Goal: Connect with others: Connect with others

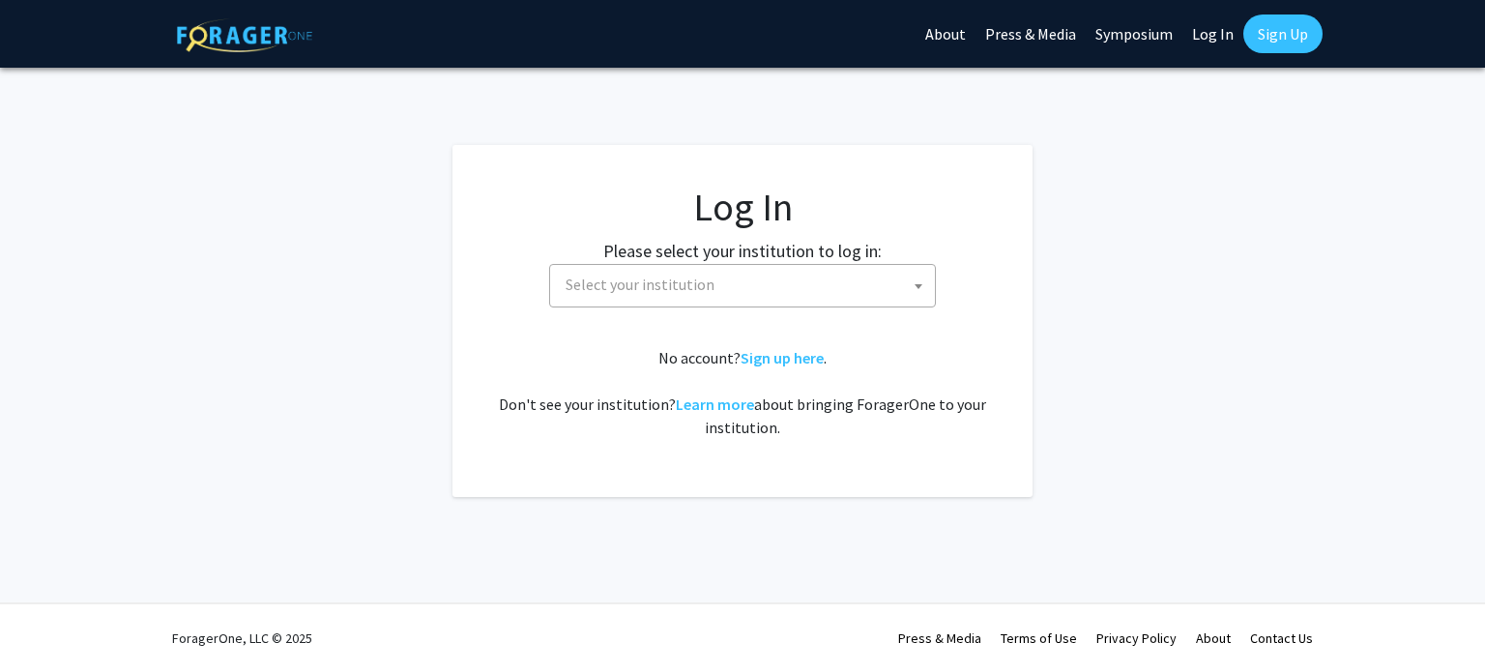
select select
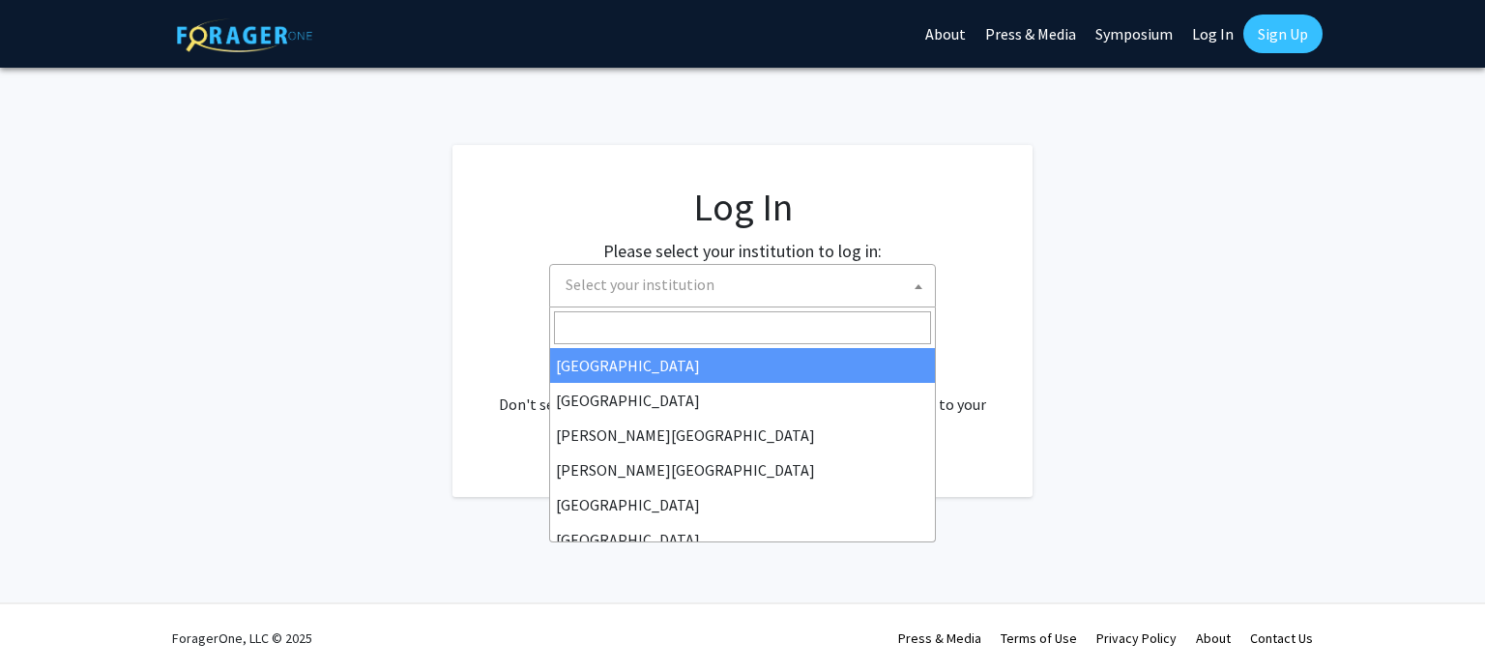
click at [703, 301] on span "Select your institution" at bounding box center [746, 285] width 377 height 40
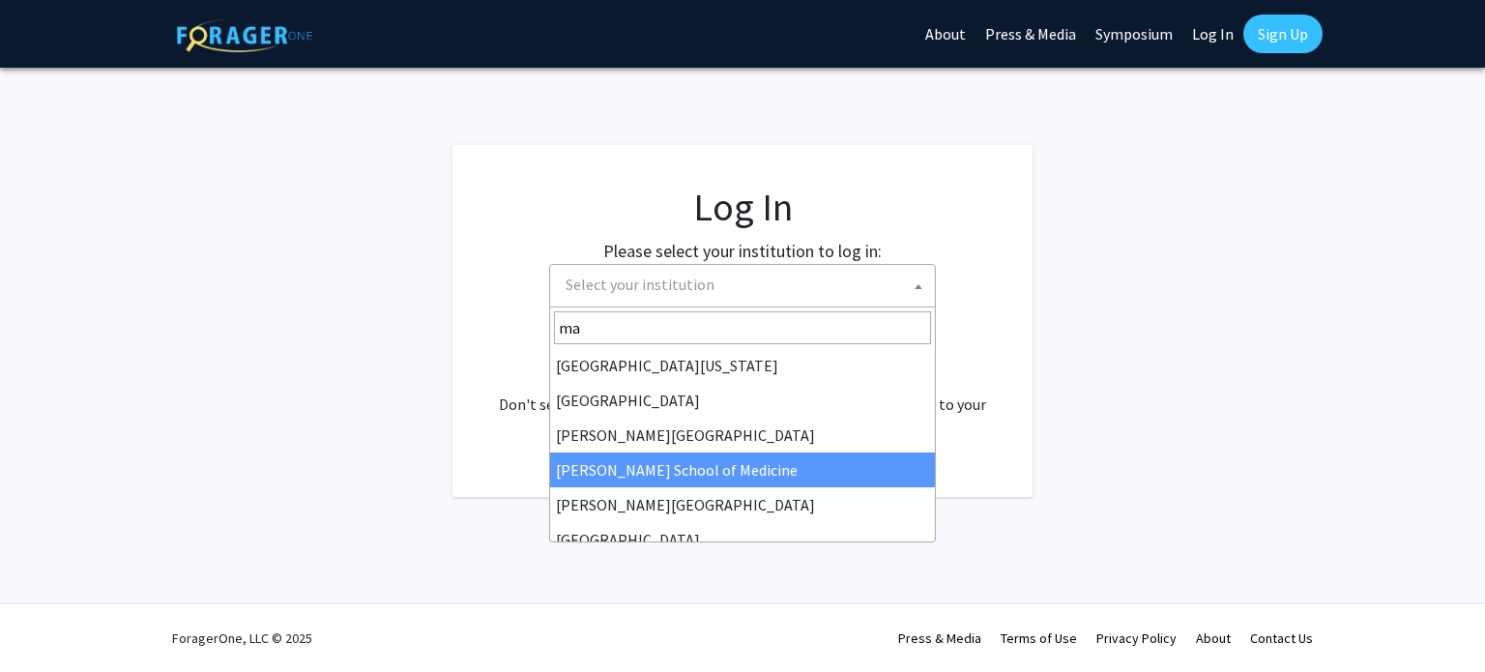
type input "mar"
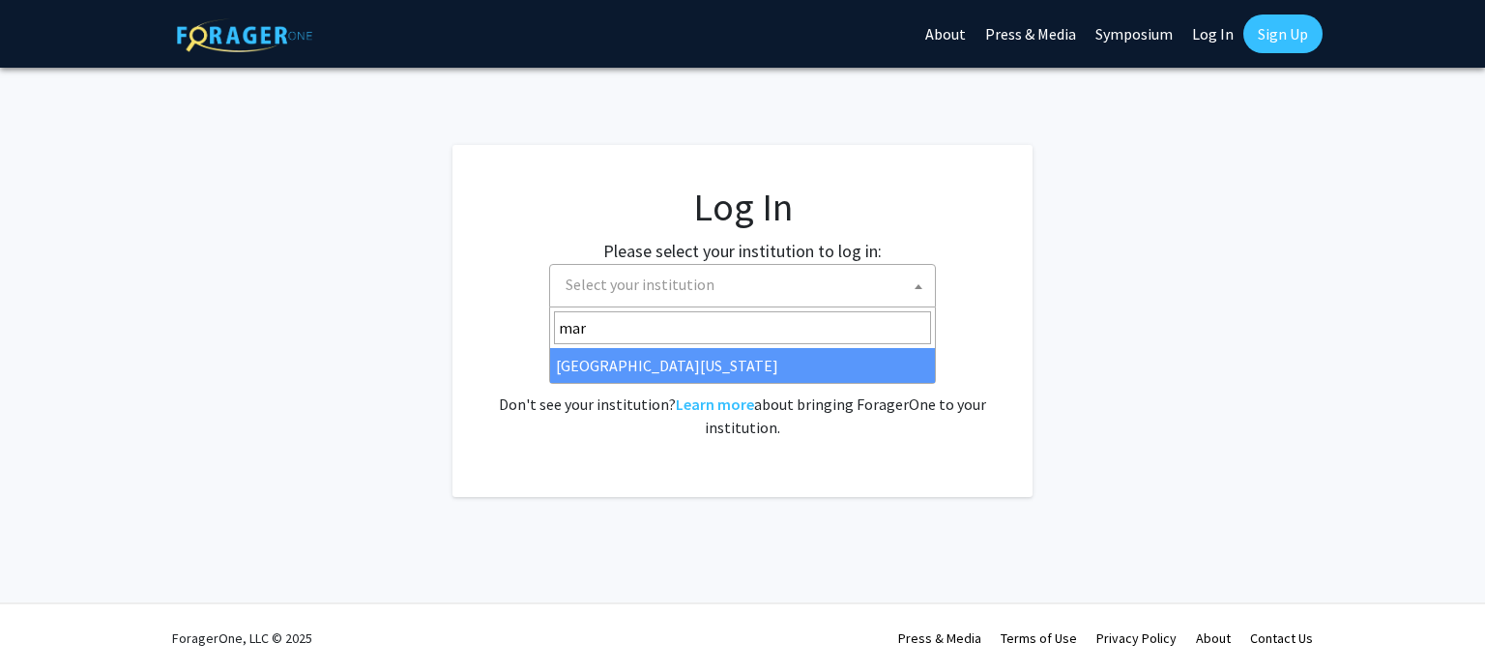
select select "31"
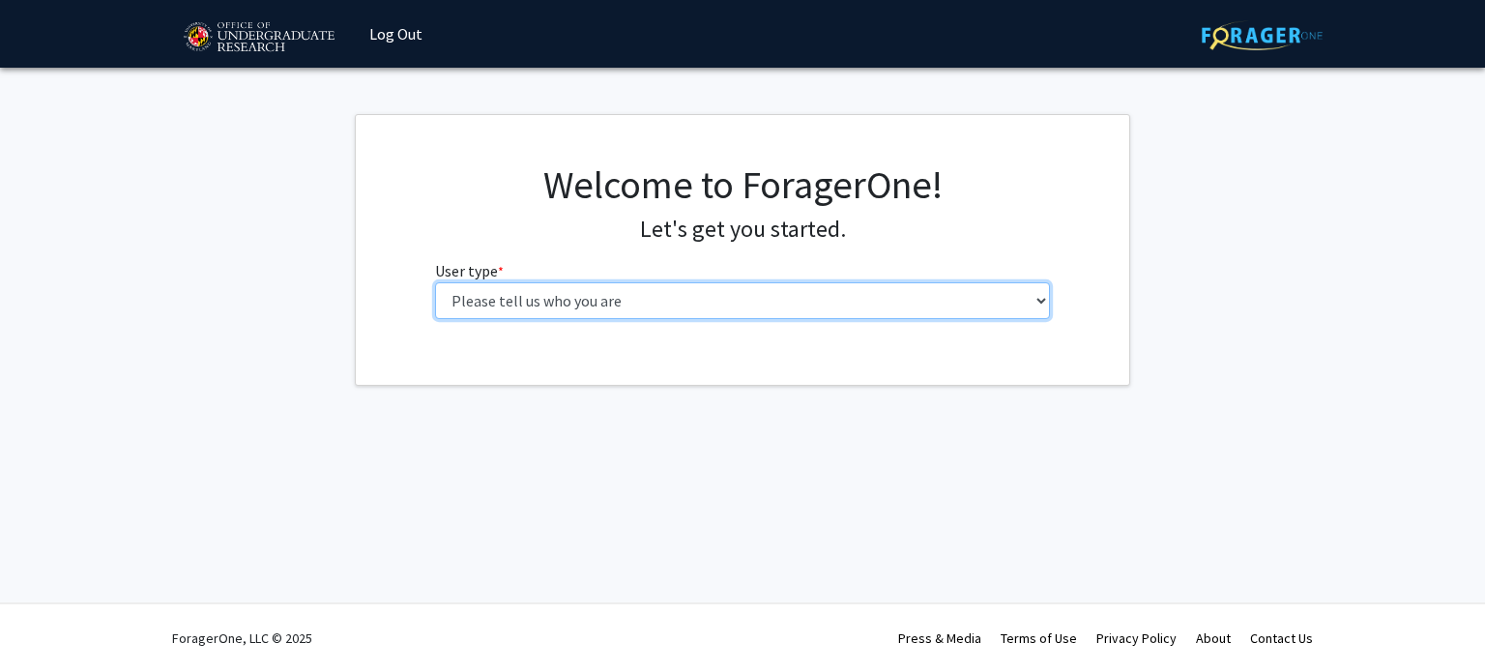
click at [584, 288] on select "Please tell us who you are Undergraduate Student Master's Student Doctoral Cand…" at bounding box center [743, 300] width 616 height 37
select select "1: undergrad"
click at [435, 282] on select "Please tell us who you are Undergraduate Student Master's Student Doctoral Cand…" at bounding box center [743, 300] width 616 height 37
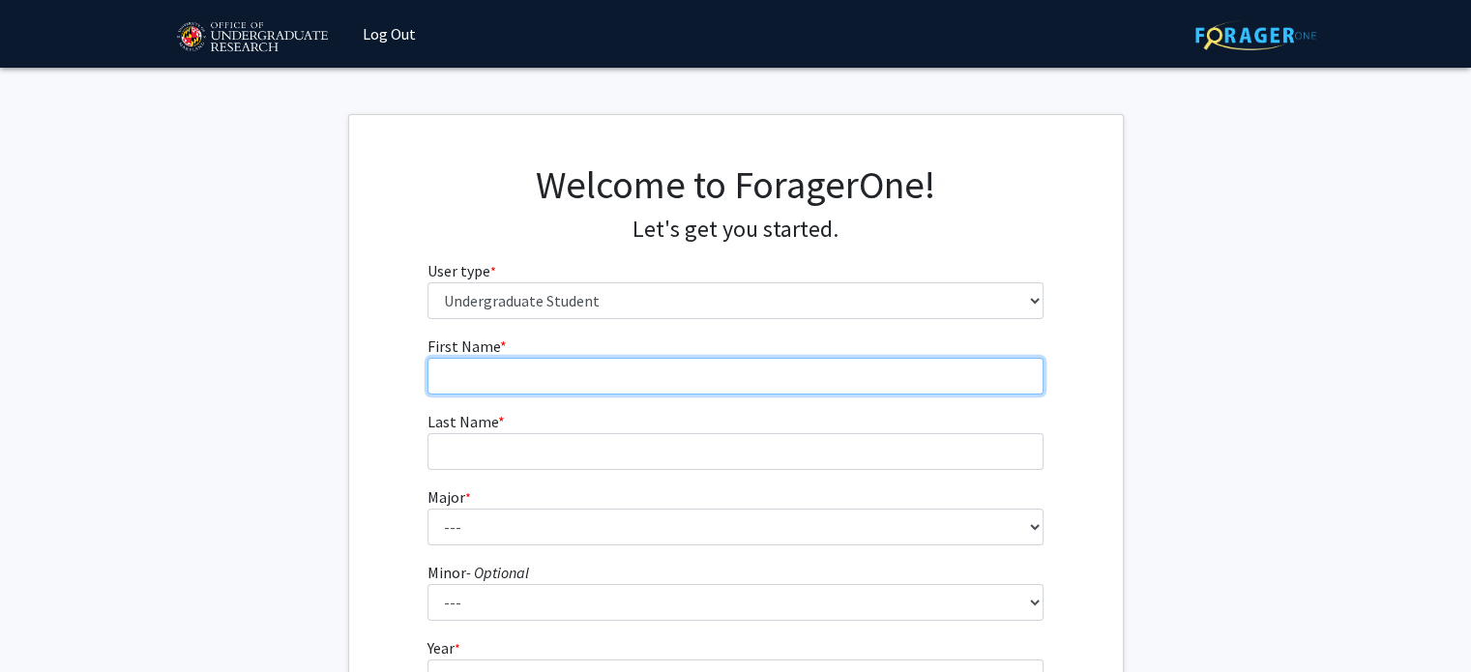
click at [712, 387] on input "First Name * required" at bounding box center [735, 376] width 616 height 37
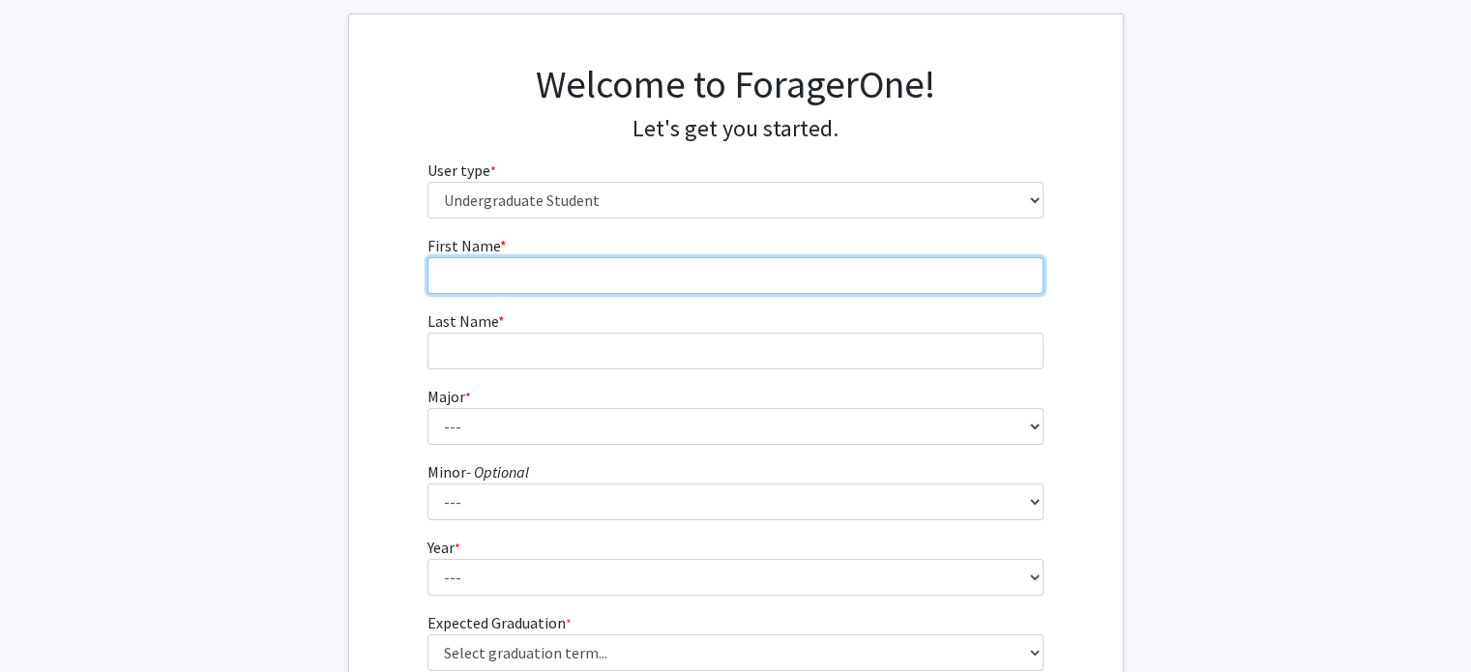
scroll to position [108, 0]
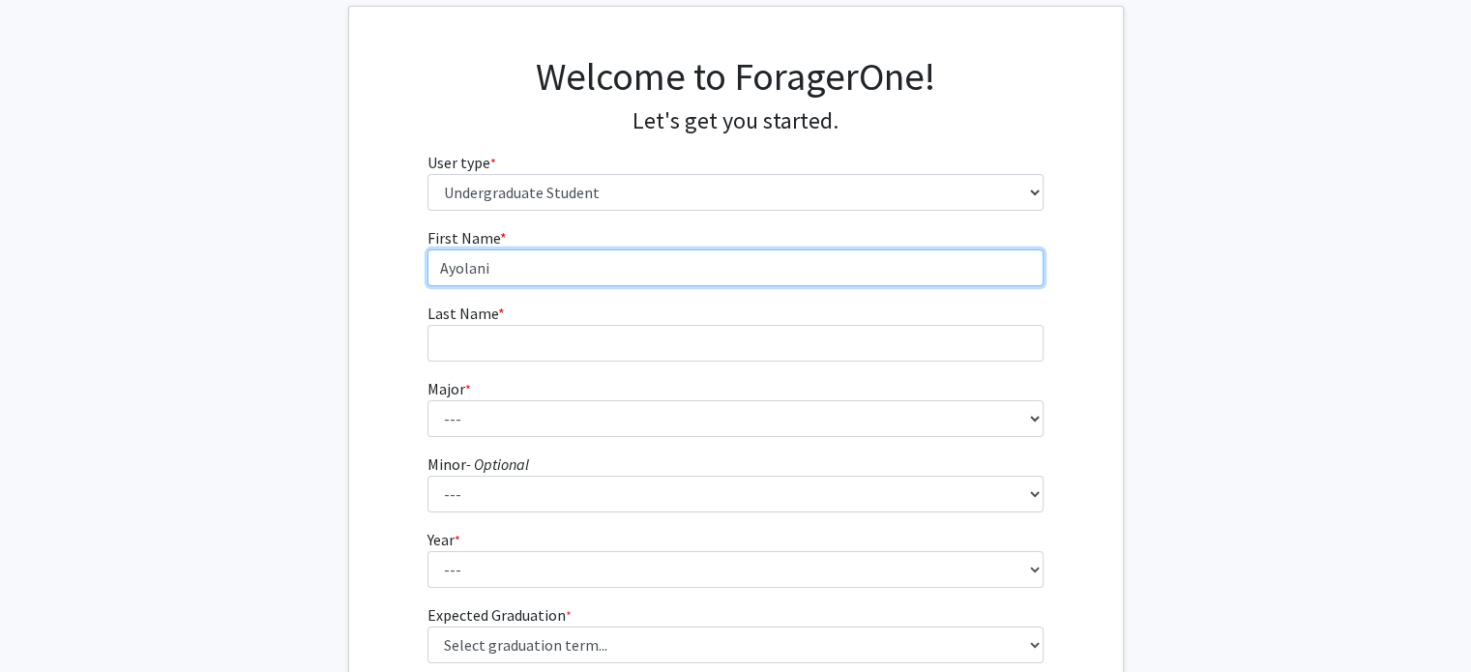
type input "Ayolani"
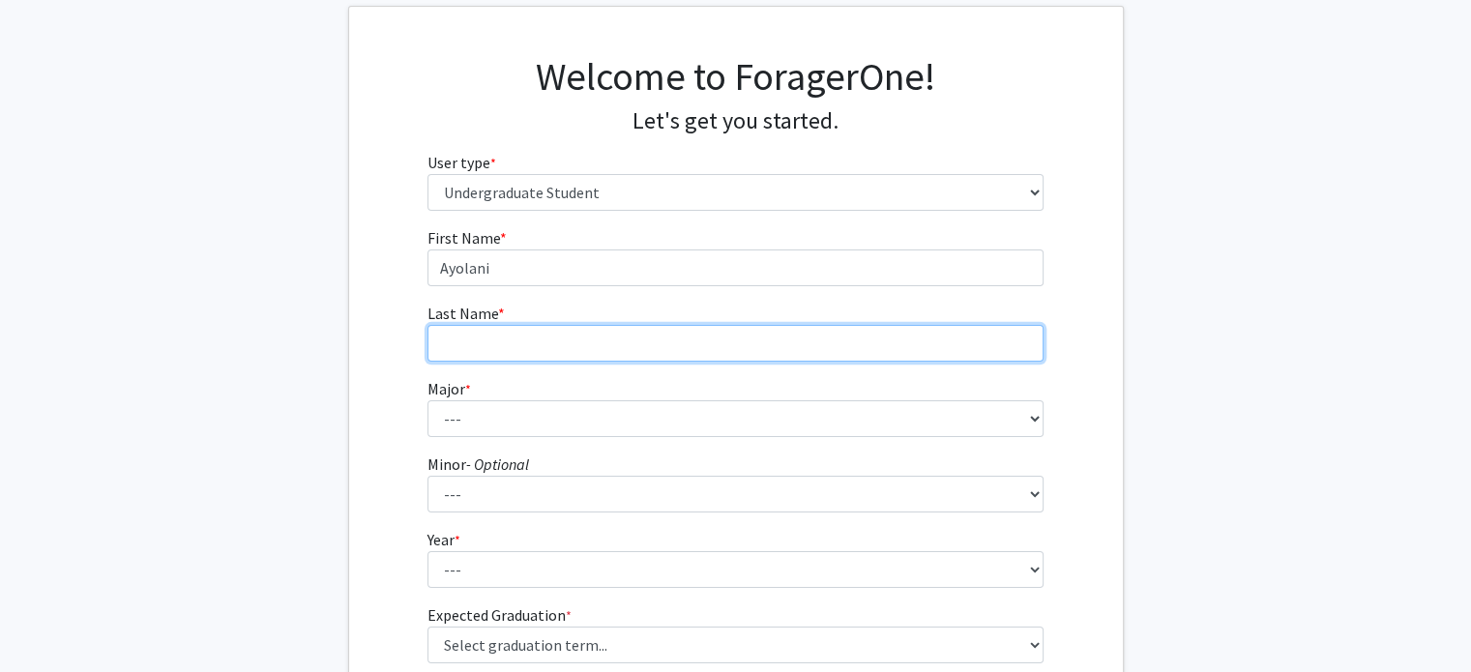
click at [700, 328] on input "Last Name * required" at bounding box center [735, 343] width 616 height 37
type input "Akinwale"
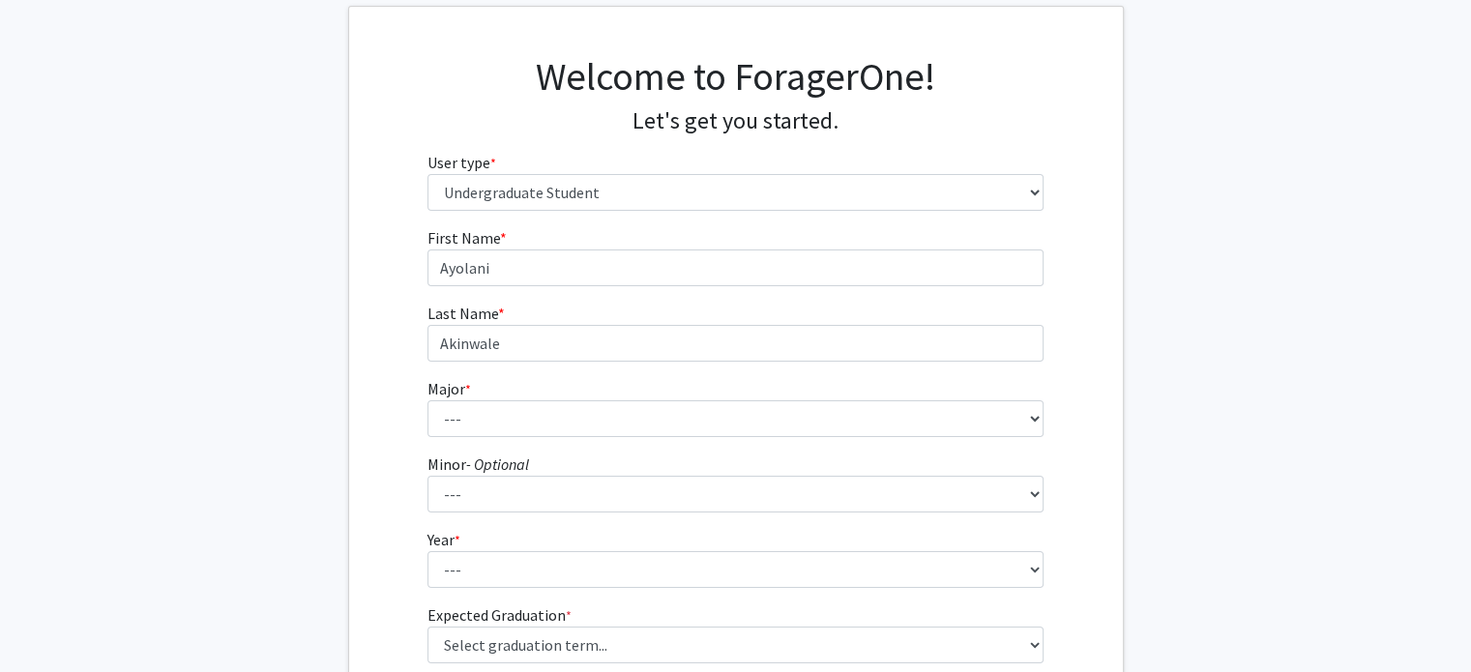
click at [636, 447] on form "First Name * required [PERSON_NAME] Last Name * required [PERSON_NAME] Major * …" at bounding box center [735, 459] width 616 height 466
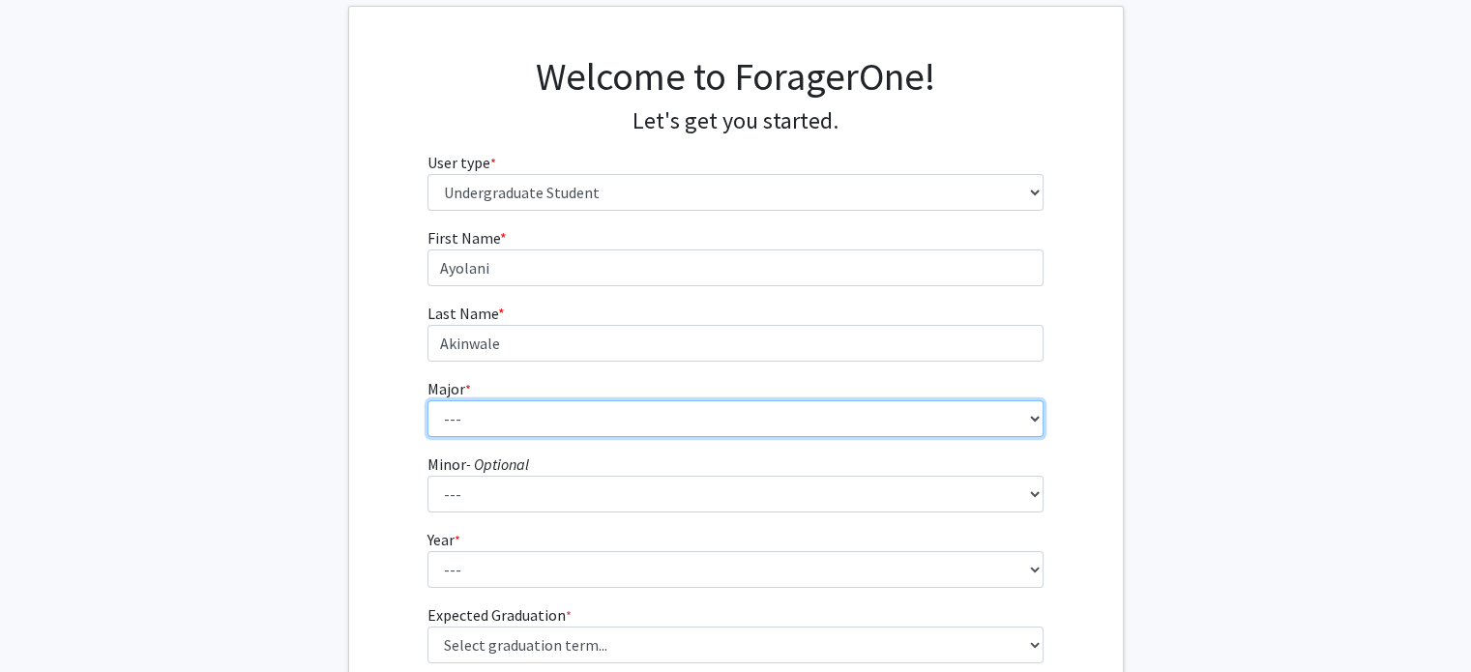
click at [615, 416] on select "--- Accounting Aerospace Engineering African American and Africana Studies Agri…" at bounding box center [735, 418] width 616 height 37
select select "28: 2329"
click at [427, 400] on select "--- Accounting Aerospace Engineering African American and Africana Studies Agri…" at bounding box center [735, 418] width 616 height 37
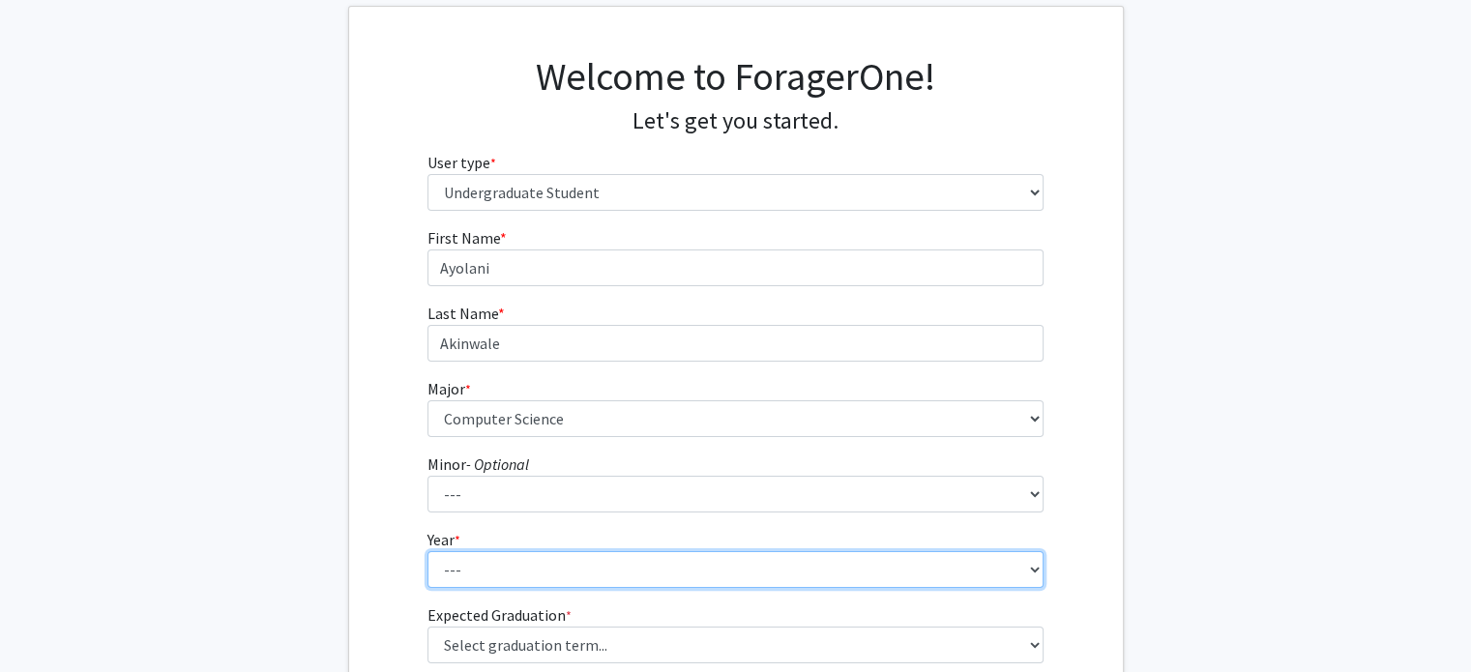
click at [576, 560] on select "--- First-year Sophomore Junior Senior Postbaccalaureate Certificate" at bounding box center [735, 569] width 616 height 37
select select "4: senior"
click at [427, 551] on select "--- First-year Sophomore Junior Senior Postbaccalaureate Certificate" at bounding box center [735, 569] width 616 height 37
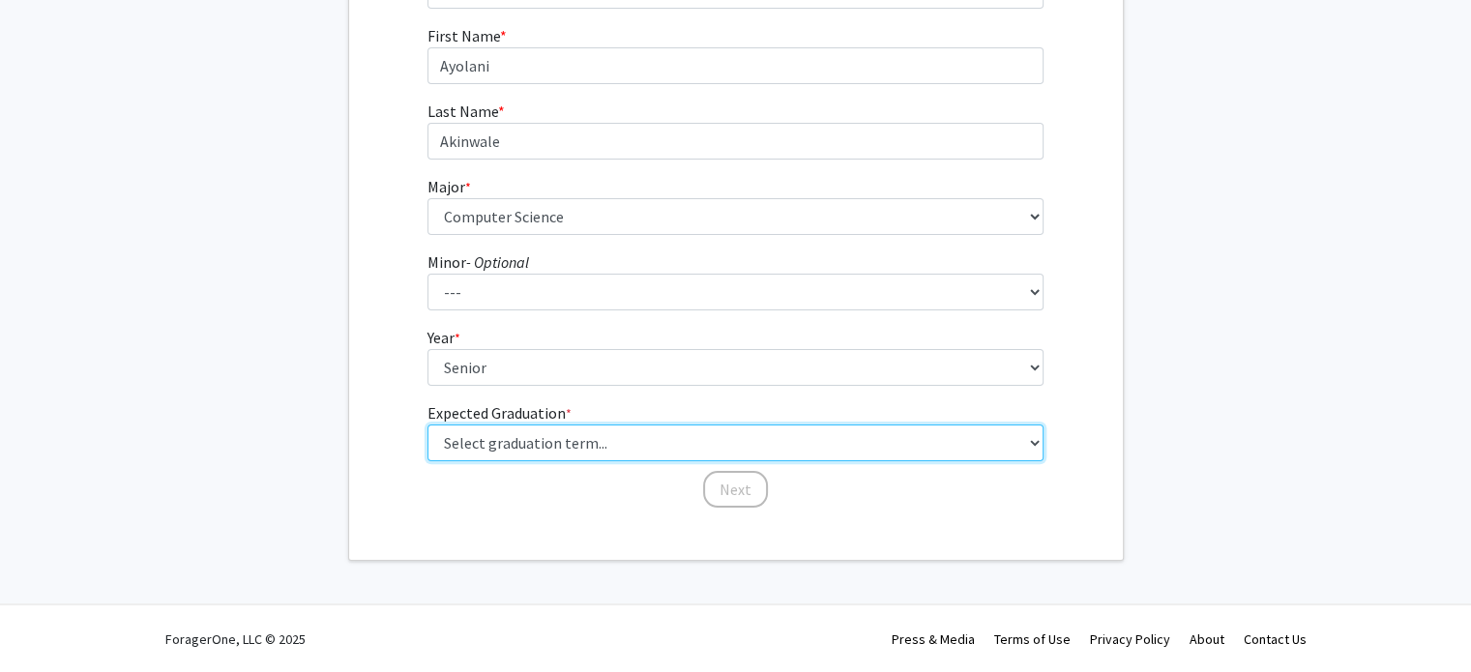
click at [537, 454] on select "Select graduation term... Spring 2025 Summer 2025 Fall 2025 Winter 2025 Spring …" at bounding box center [735, 443] width 616 height 37
select select "5: spring_2026"
click at [427, 425] on select "Select graduation term... Spring 2025 Summer 2025 Fall 2025 Winter 2025 Spring …" at bounding box center [735, 443] width 616 height 37
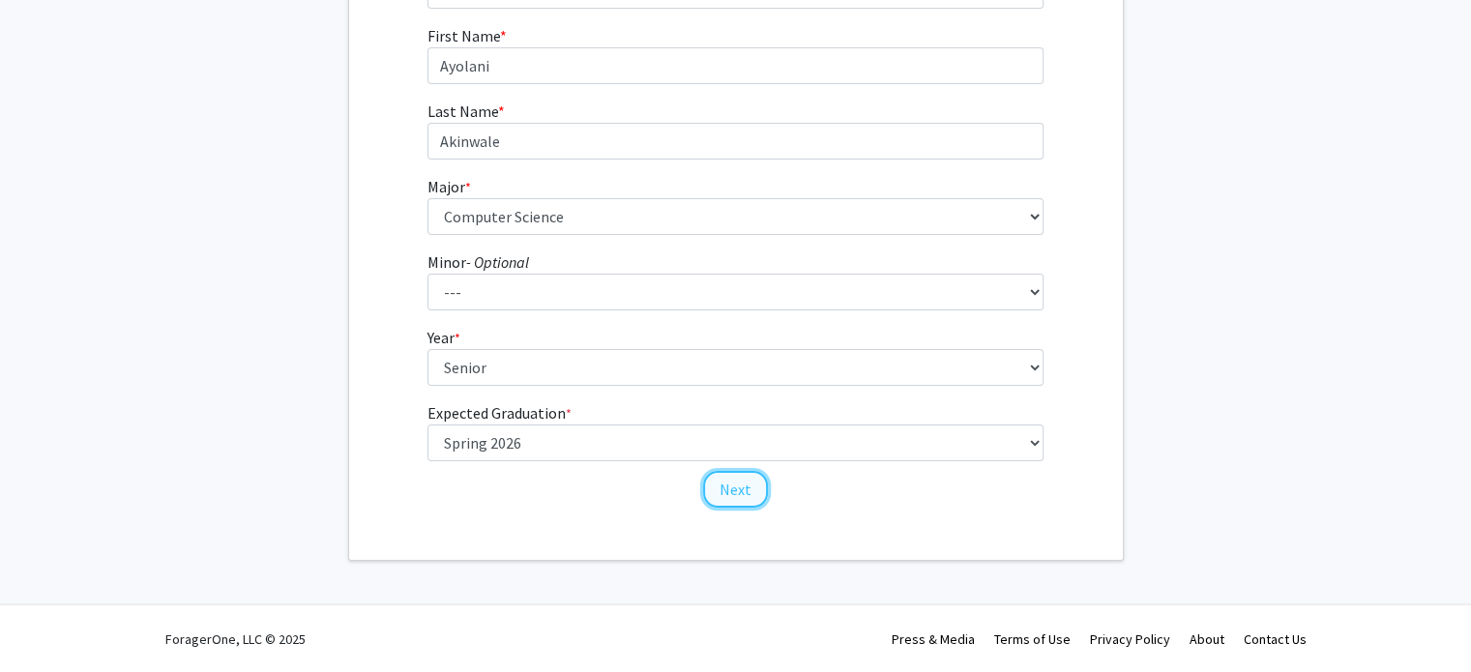
click at [732, 490] on button "Next" at bounding box center [735, 489] width 65 height 37
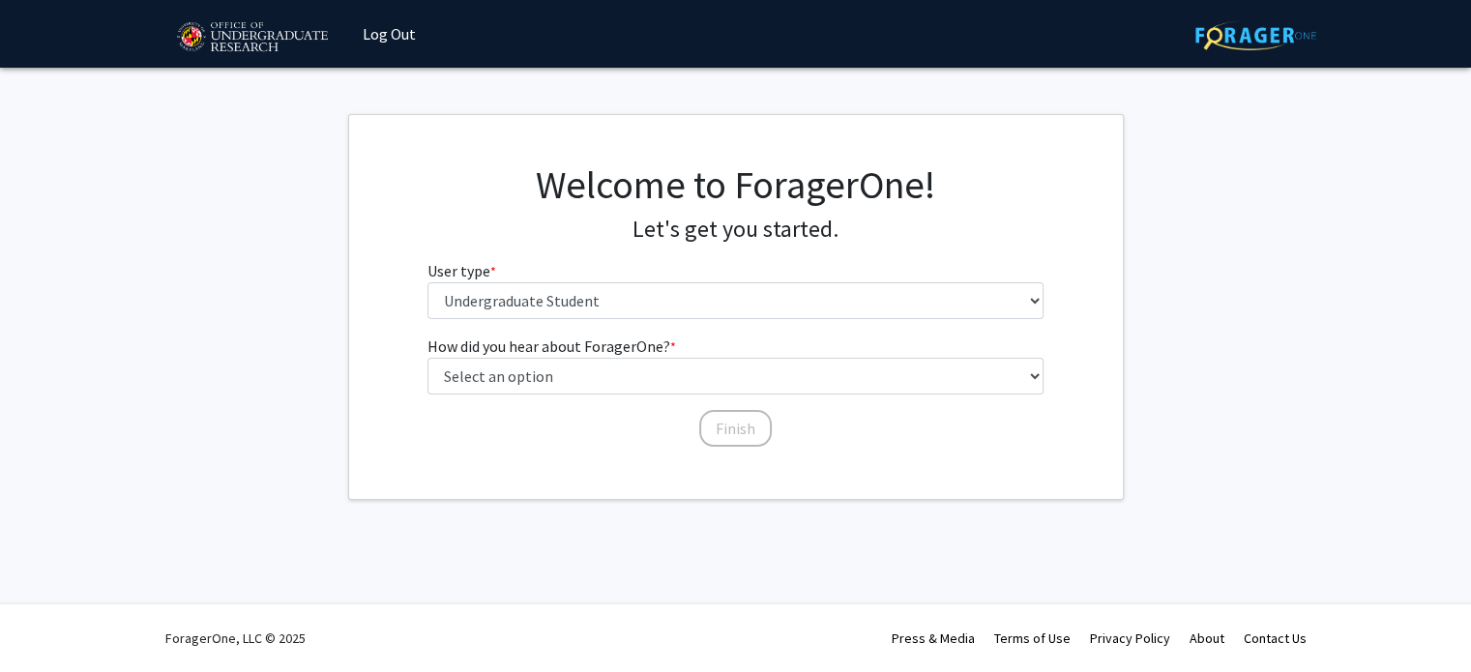
scroll to position [0, 0]
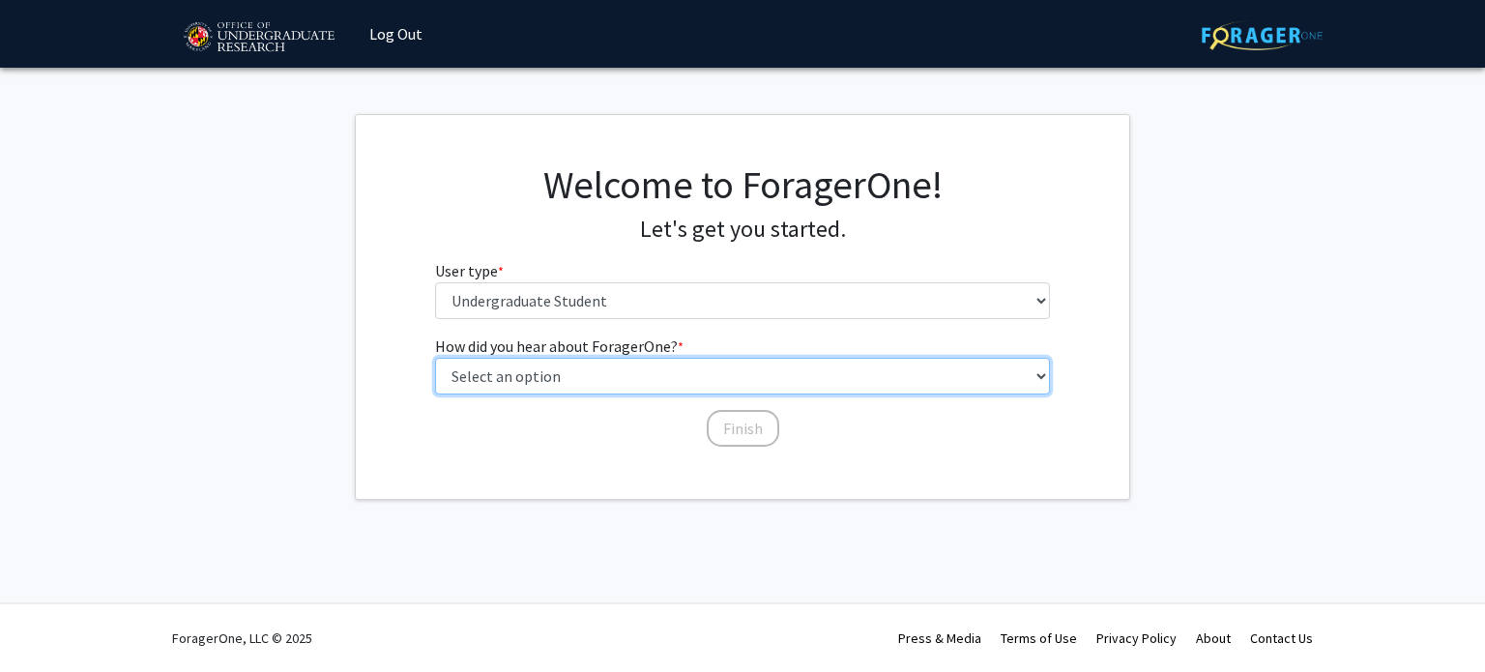
click at [621, 378] on select "Select an option Peer/student recommendation Faculty/staff recommendation Unive…" at bounding box center [743, 376] width 616 height 37
select select "1: peer_recommendation"
click at [435, 358] on select "Select an option Peer/student recommendation Faculty/staff recommendation Unive…" at bounding box center [743, 376] width 616 height 37
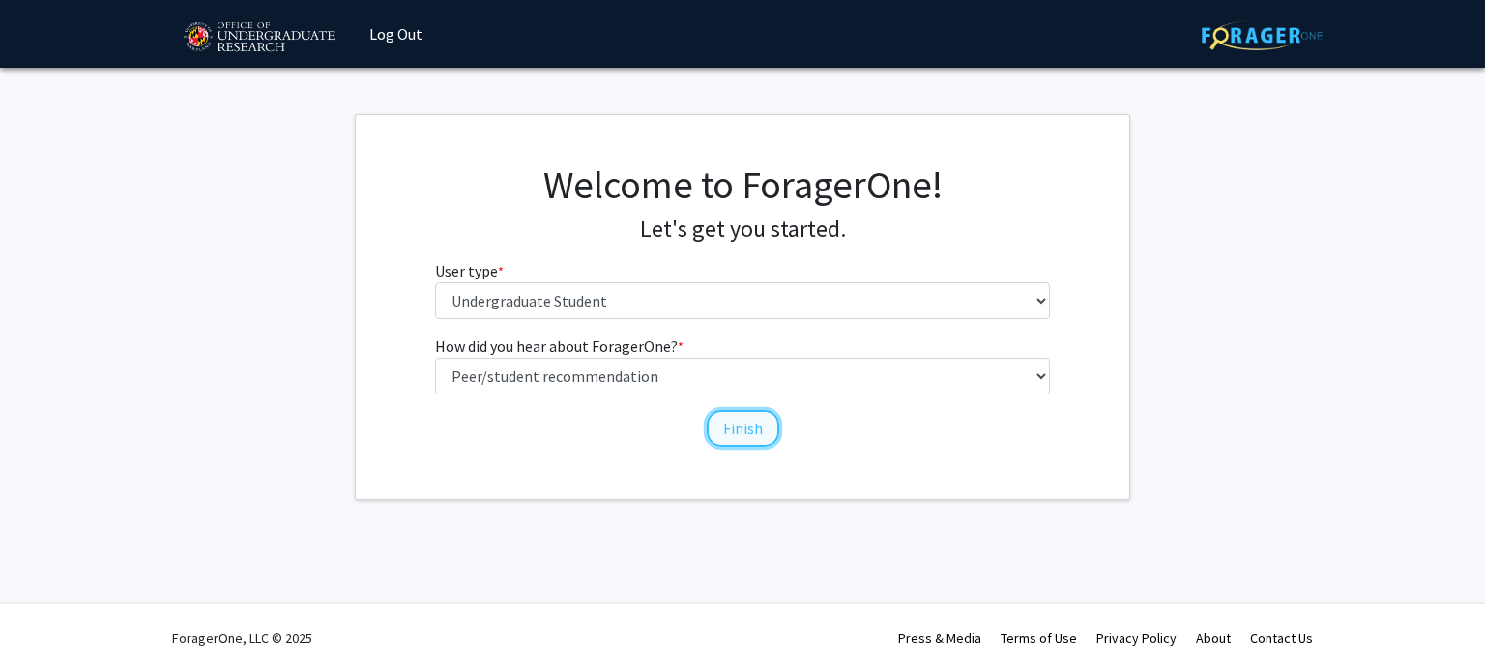
click at [755, 439] on button "Finish" at bounding box center [743, 428] width 73 height 37
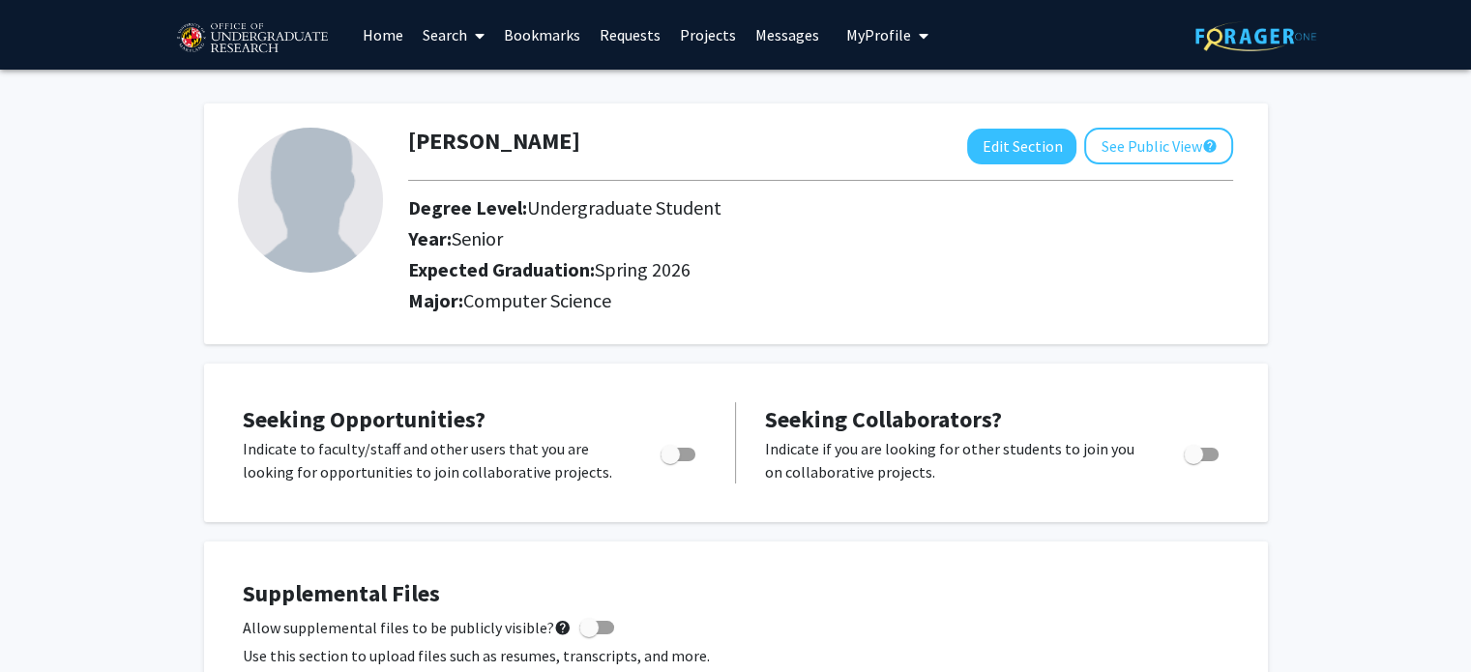
click at [718, 38] on link "Projects" at bounding box center [707, 35] width 75 height 68
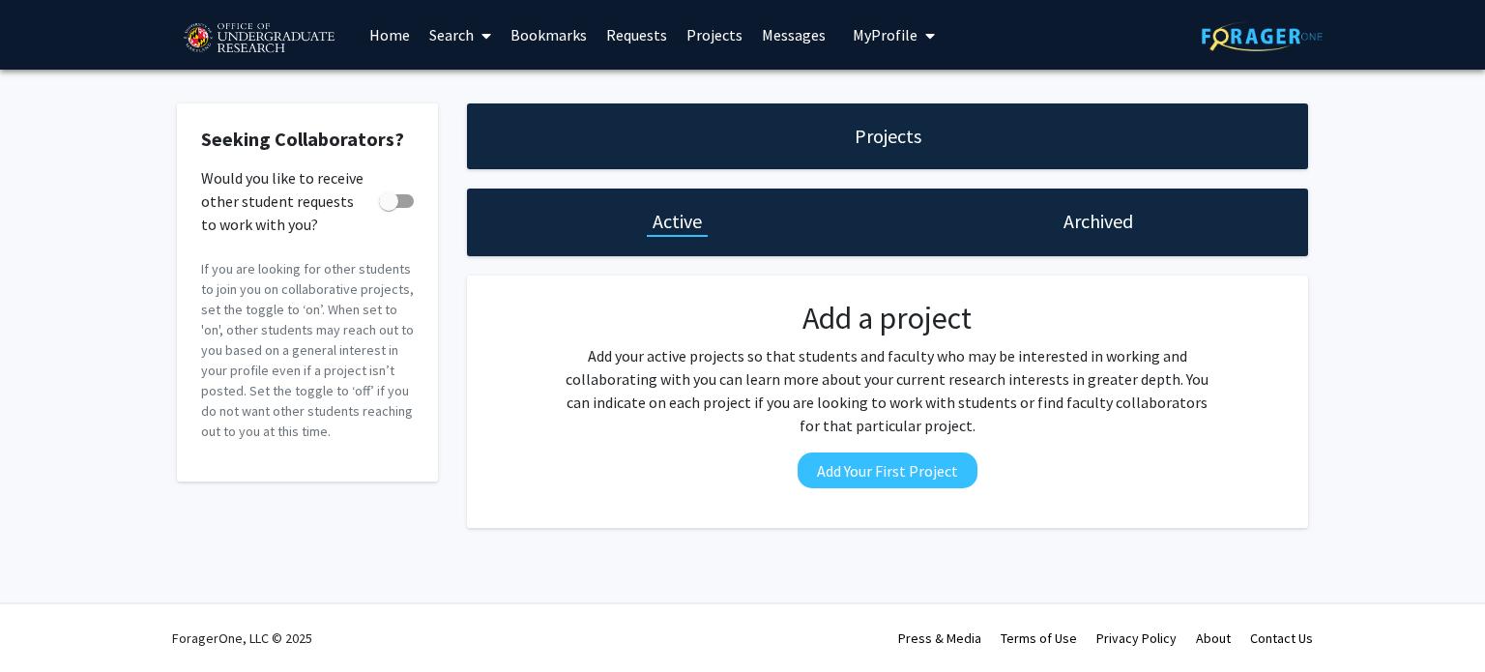
click at [623, 40] on link "Requests" at bounding box center [637, 35] width 80 height 68
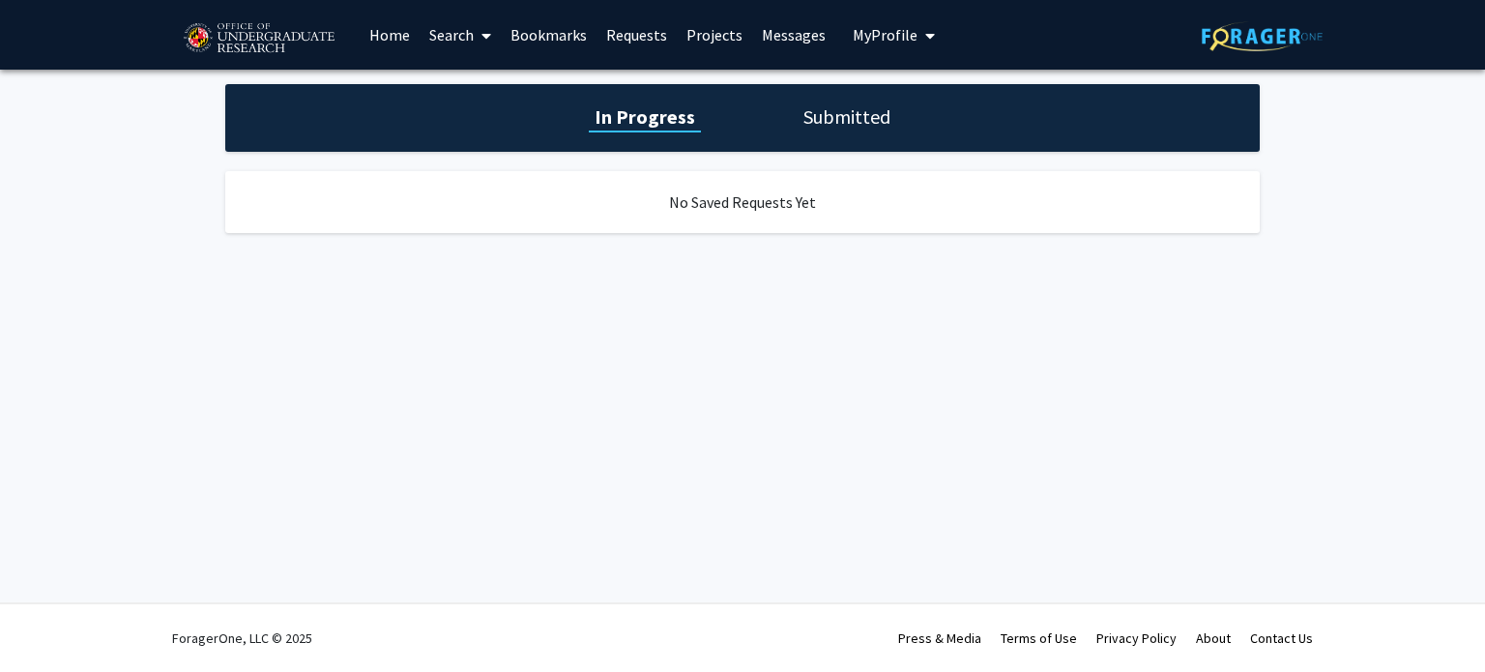
click at [555, 30] on link "Bookmarks" at bounding box center [549, 35] width 96 height 68
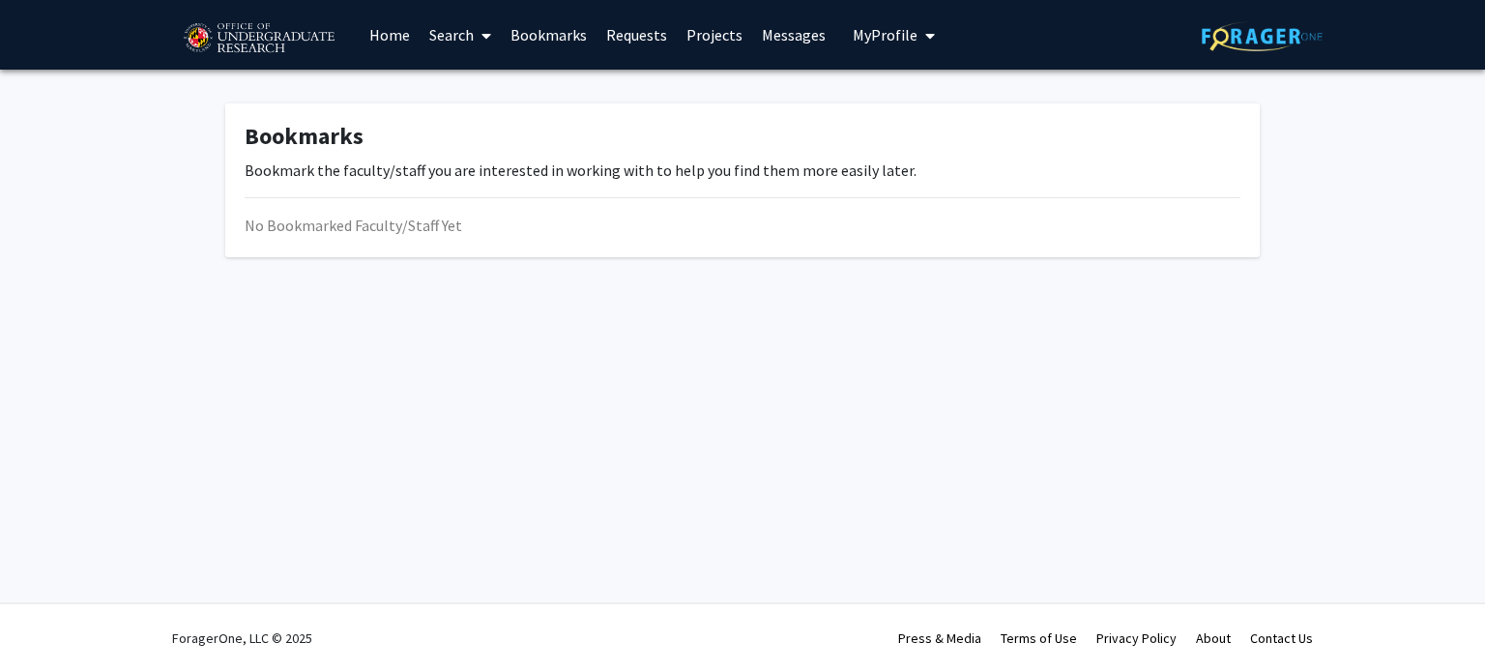
click at [433, 28] on link "Search" at bounding box center [460, 35] width 81 height 68
click at [507, 88] on span "Faculty/Staff" at bounding box center [491, 89] width 142 height 39
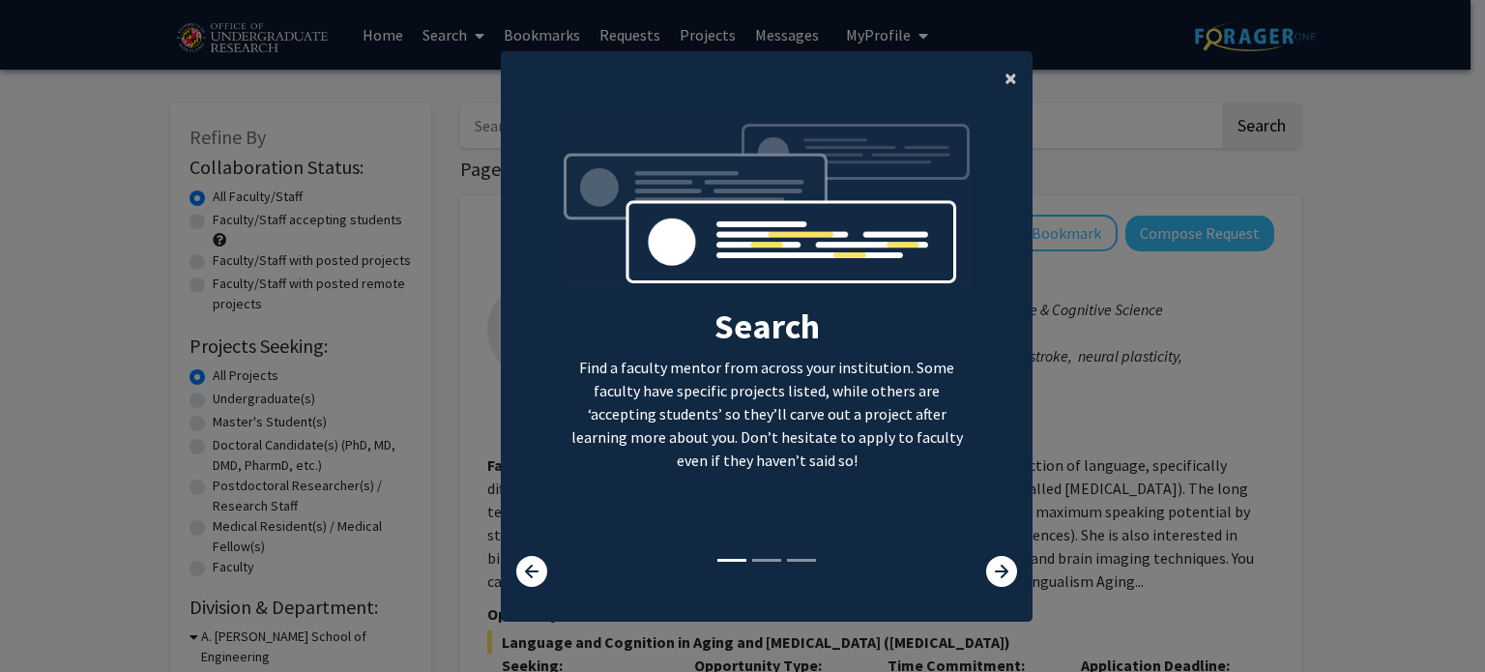
click at [994, 73] on button "×" at bounding box center [1011, 78] width 44 height 54
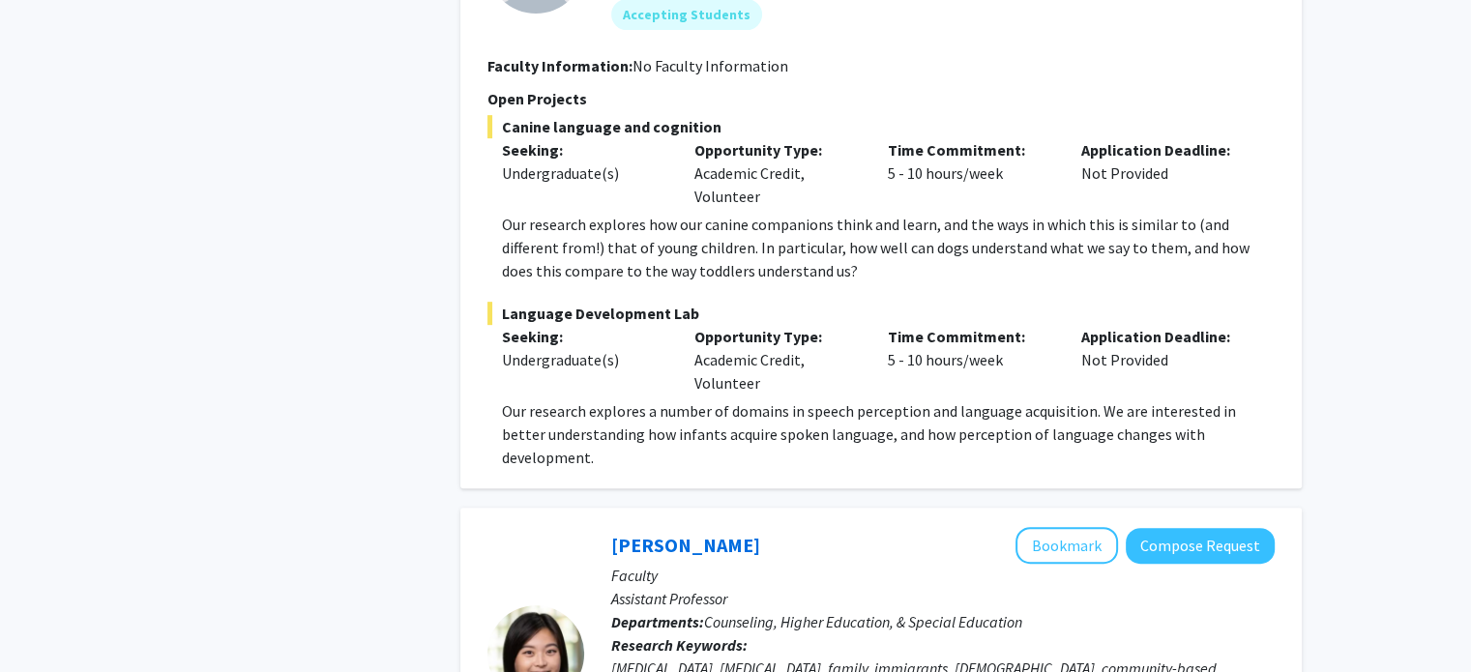
scroll to position [9554, 0]
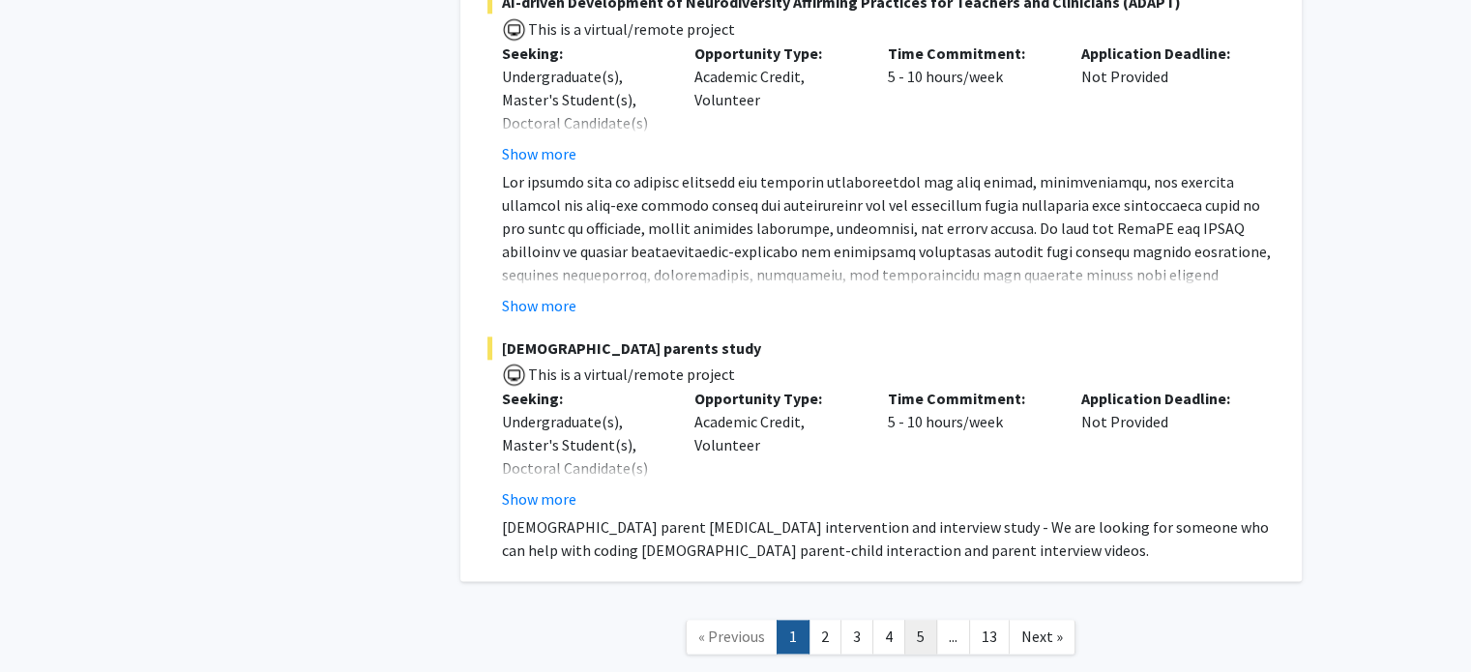
click at [913, 620] on link "5" at bounding box center [920, 637] width 33 height 34
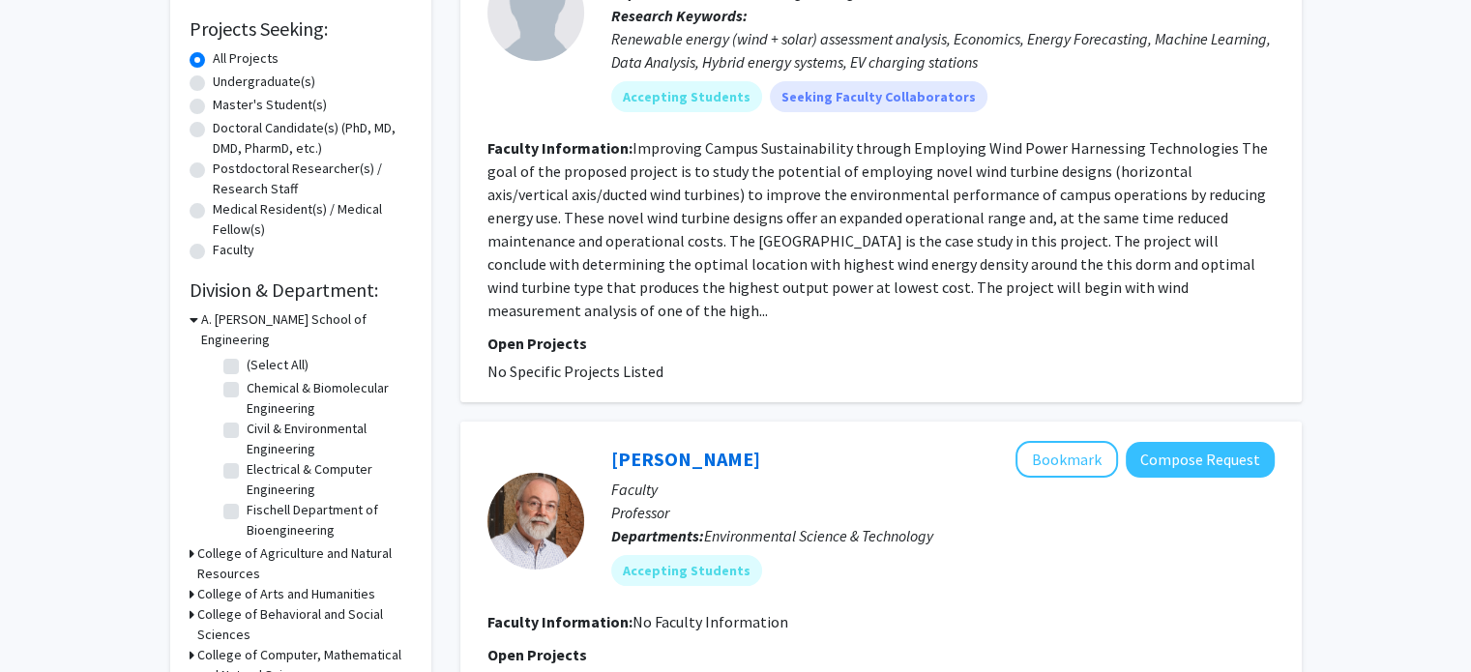
scroll to position [100, 0]
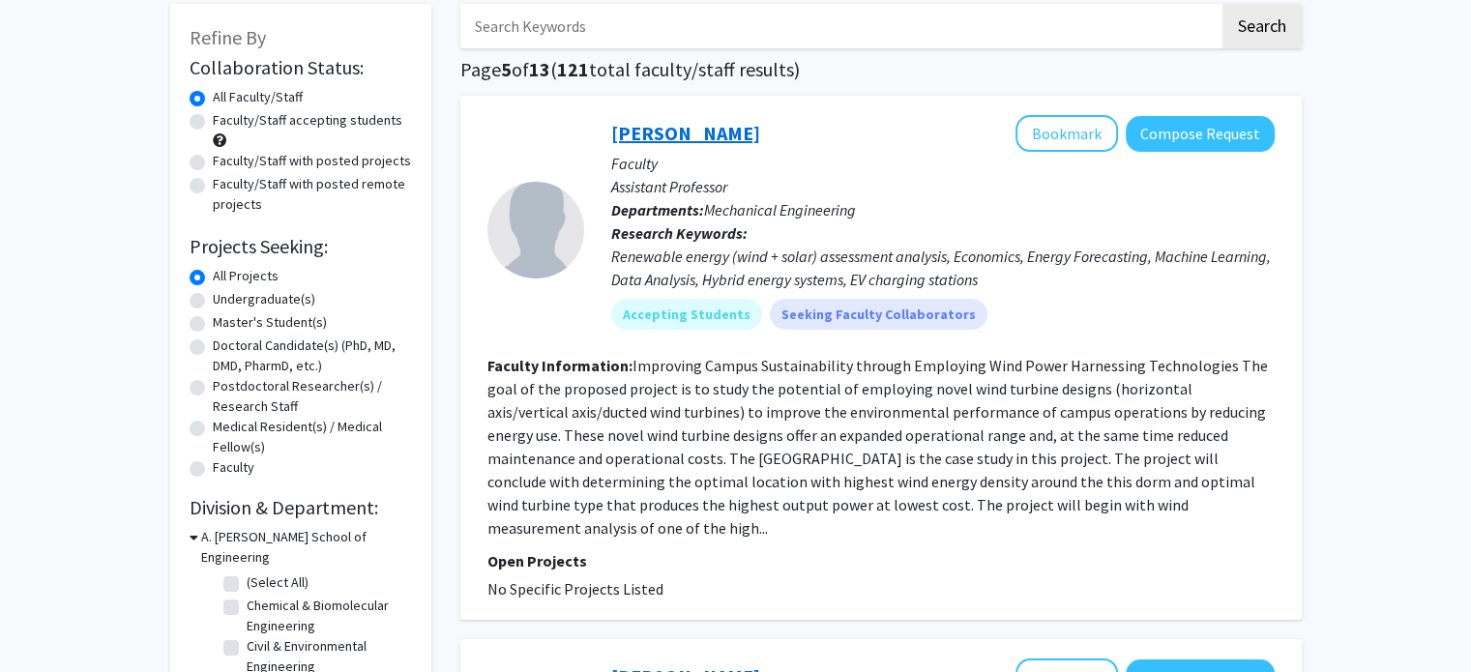
click at [650, 127] on link "[PERSON_NAME]" at bounding box center [685, 133] width 149 height 24
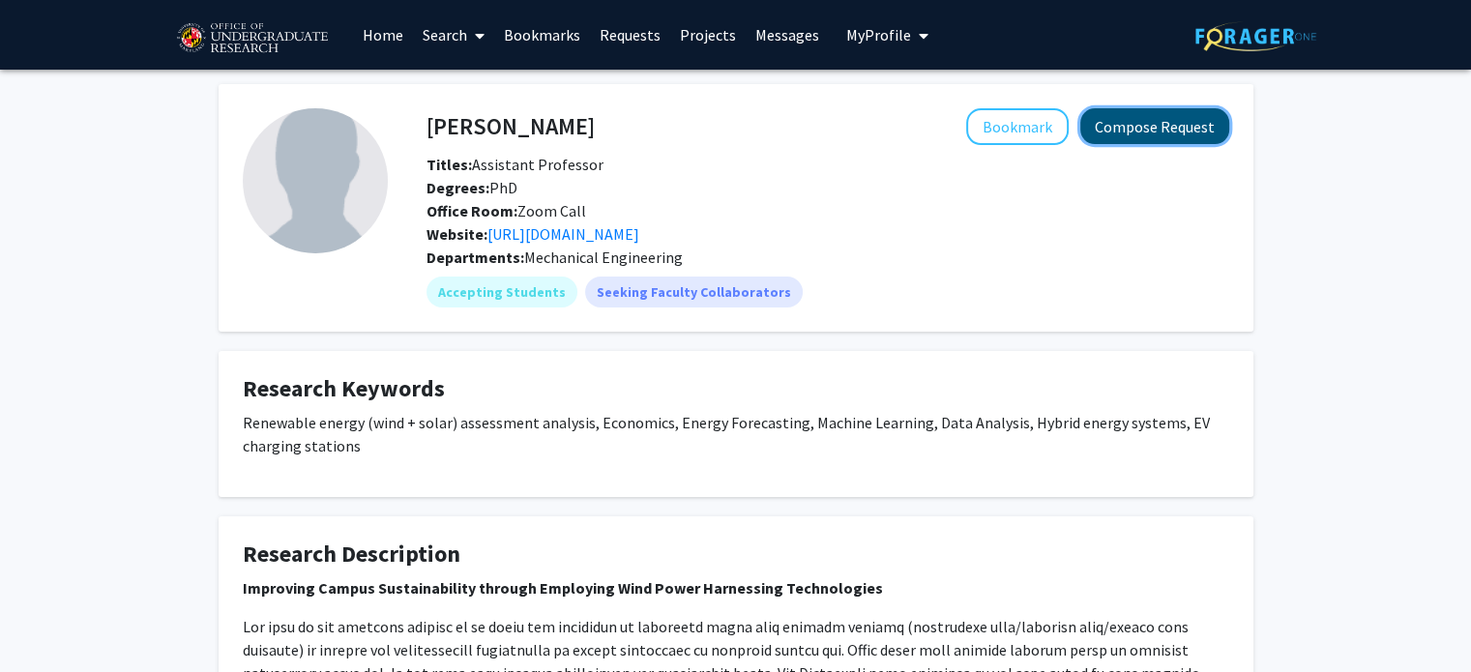
click at [1128, 119] on button "Compose Request" at bounding box center [1154, 126] width 149 height 36
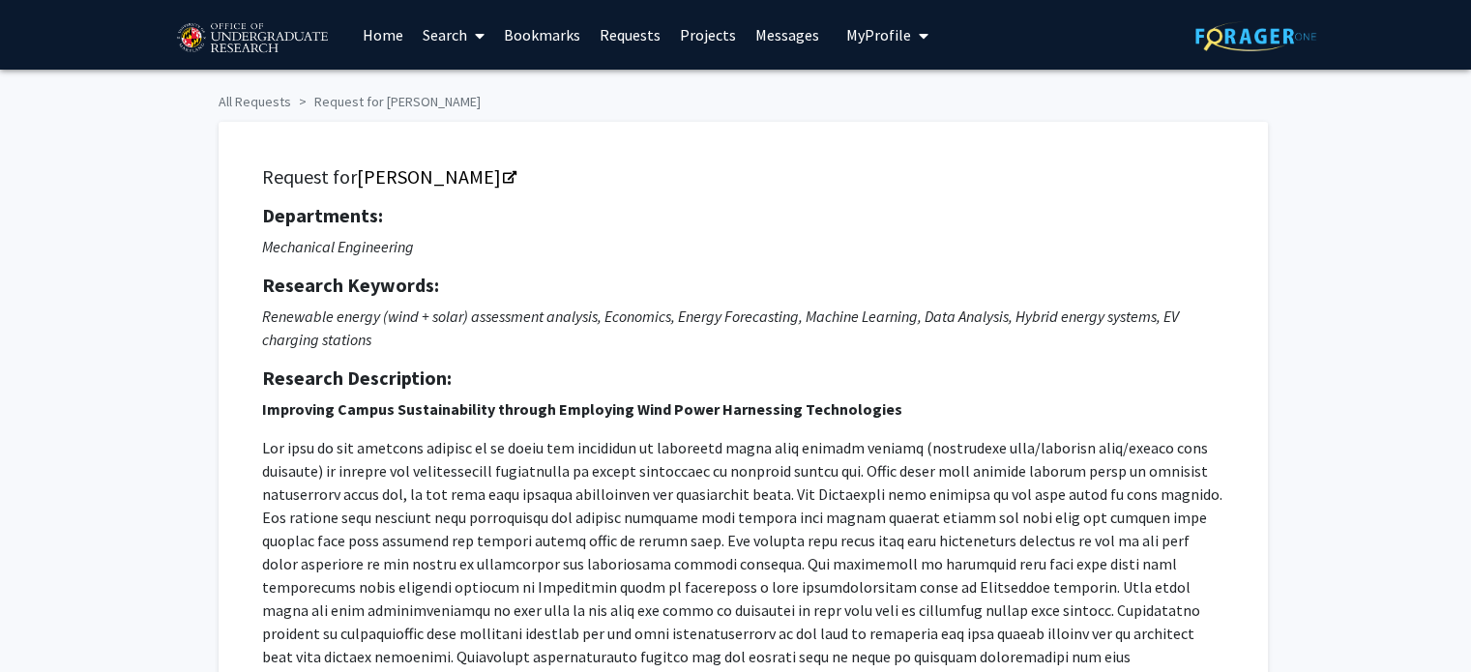
click at [389, 32] on link "Home" at bounding box center [383, 35] width 60 height 68
